Goal: Obtain resource: Obtain resource

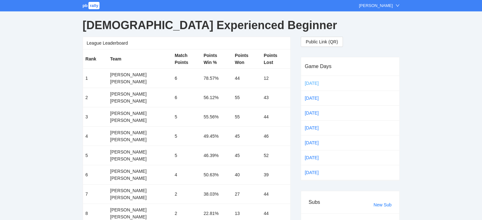
click at [308, 83] on link "[DATE]" at bounding box center [316, 84] width 27 height 10
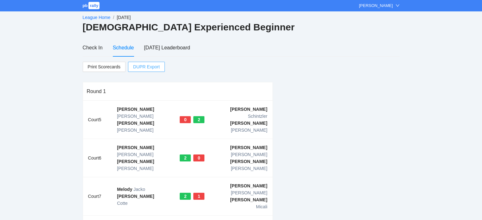
click at [146, 67] on span "DUPR Export" at bounding box center [146, 67] width 27 height 10
click at [94, 16] on link "League Home" at bounding box center [97, 17] width 28 height 5
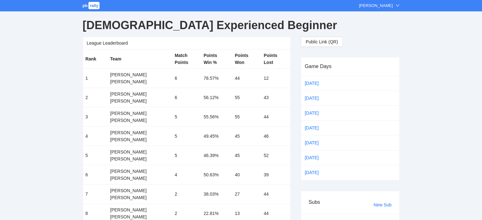
click at [91, 5] on span "rally" at bounding box center [93, 5] width 11 height 7
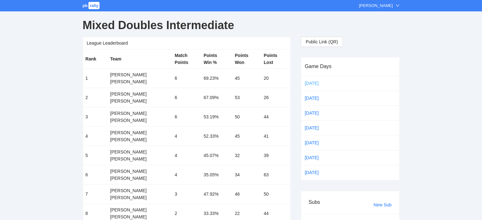
click at [310, 84] on link "Sep 16" at bounding box center [316, 84] width 27 height 10
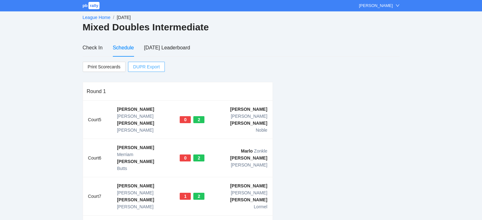
click at [139, 67] on span "DUPR Export" at bounding box center [146, 67] width 27 height 10
